Goal: Check status

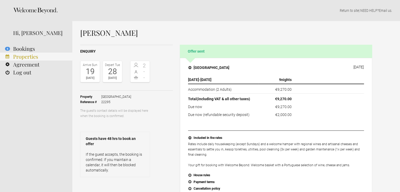
click at [36, 59] on link "Properties" at bounding box center [36, 57] width 72 height 8
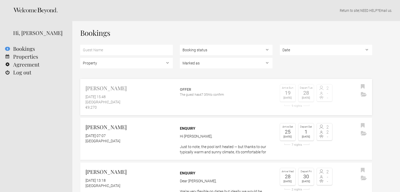
click at [177, 93] on link "Doreen Brade 1 October 2025 at 15:48 Casa Algarve €9,270 Offer The guest has 47…" at bounding box center [226, 97] width 292 height 36
